Goal: Entertainment & Leisure: Consume media (video, audio)

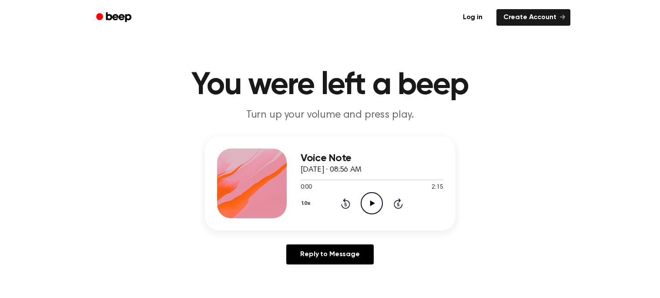
click at [380, 203] on icon "Play Audio" at bounding box center [372, 203] width 22 height 22
click at [375, 202] on icon "Pause Audio" at bounding box center [372, 203] width 22 height 22
drag, startPoint x: 306, startPoint y: 179, endPoint x: 283, endPoint y: 185, distance: 23.8
click at [283, 185] on div "Voice Note [DATE] · 08:56 AM 0:01 2:15 Your browser does not support the [objec…" at bounding box center [330, 183] width 251 height 94
click at [341, 183] on div "0:01 2:15" at bounding box center [372, 187] width 143 height 9
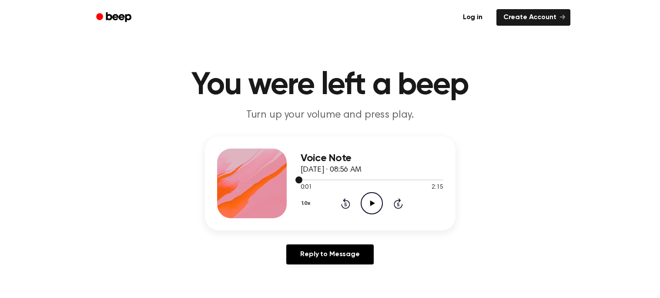
click at [335, 178] on div at bounding box center [372, 179] width 143 height 7
drag, startPoint x: 334, startPoint y: 178, endPoint x: 294, endPoint y: 179, distance: 40.0
click at [294, 179] on div "Voice Note [DATE] · 08:56 AM 0:32 2:15 Your browser does not support the [objec…" at bounding box center [330, 183] width 251 height 94
click at [301, 181] on div at bounding box center [372, 179] width 143 height 7
click at [362, 211] on icon "Play Audio" at bounding box center [372, 203] width 22 height 22
